Goal: Task Accomplishment & Management: Manage account settings

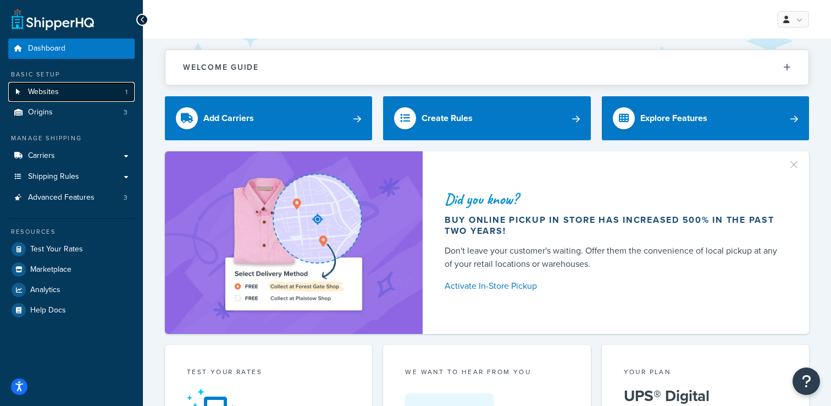
click at [101, 96] on link "Websites 1" at bounding box center [71, 92] width 126 height 20
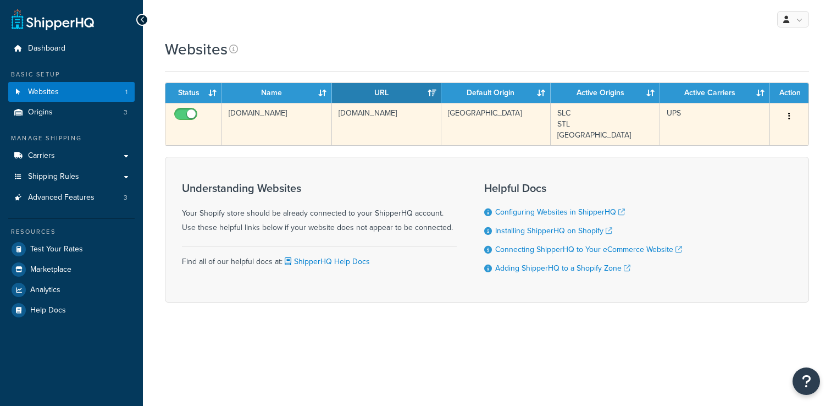
click at [366, 129] on td "[DOMAIN_NAME]" at bounding box center [386, 124] width 109 height 42
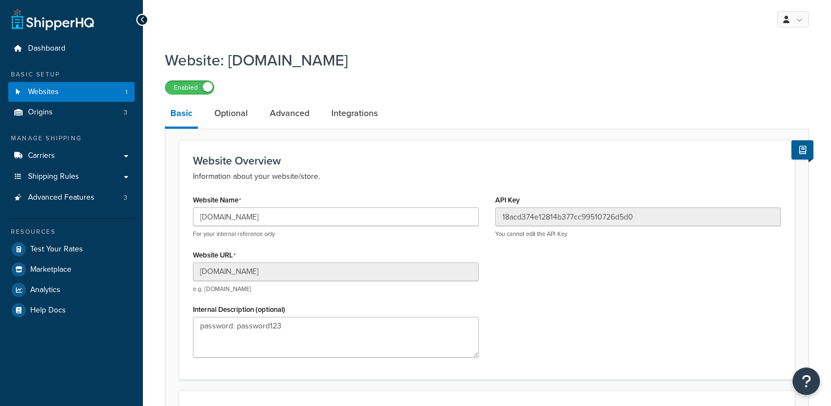
select select "130783"
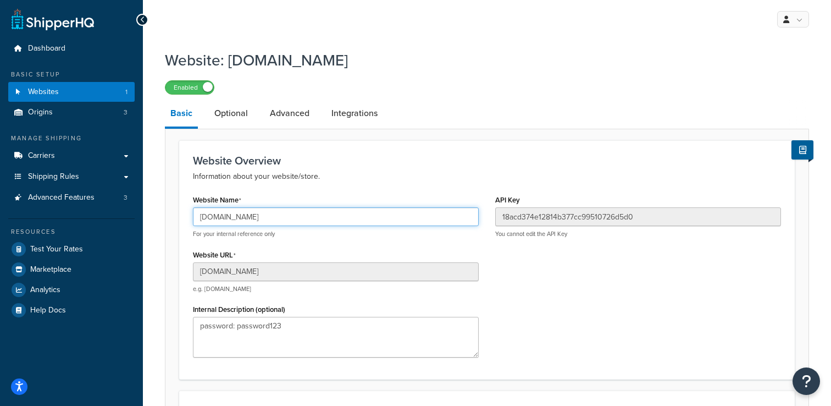
click at [298, 225] on input "[DOMAIN_NAME]" at bounding box center [336, 216] width 286 height 19
